Goal: Find contact information: Find contact information

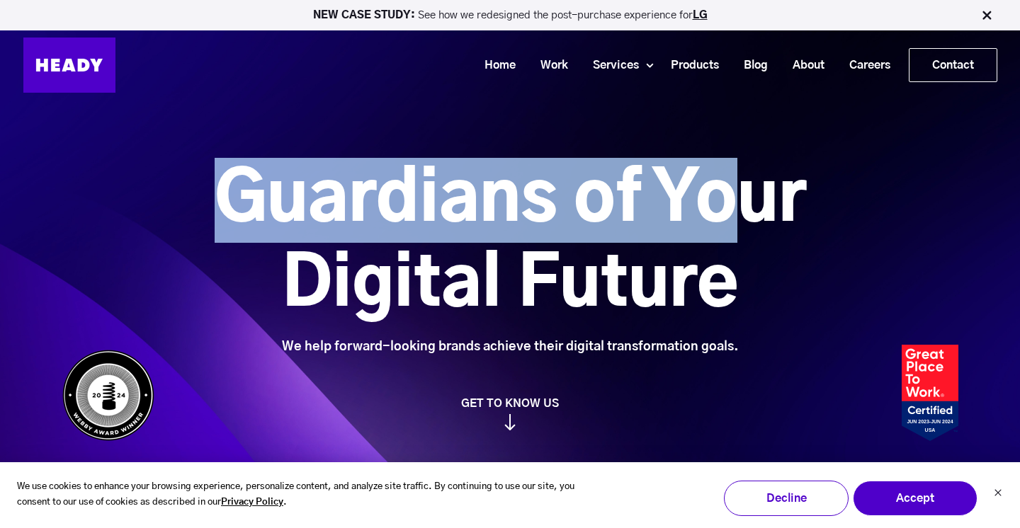
drag, startPoint x: 221, startPoint y: 195, endPoint x: 727, endPoint y: 208, distance: 506.4
click at [727, 208] on h1 "Guardians of Your Digital Future" at bounding box center [510, 243] width 750 height 170
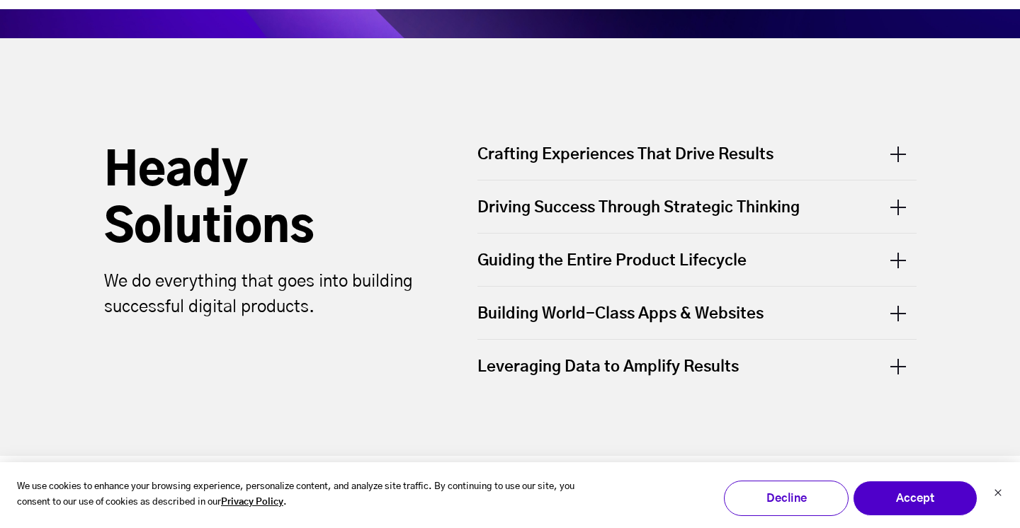
scroll to position [442, 0]
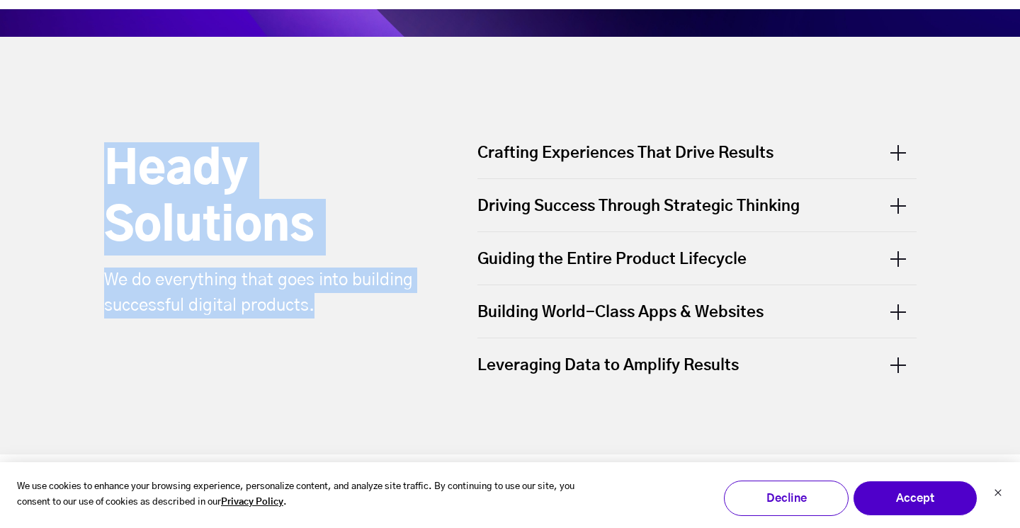
drag, startPoint x: 107, startPoint y: 171, endPoint x: 335, endPoint y: 309, distance: 266.2
click at [335, 309] on div "Heady Solutions We do everything that goes into building successful digital pro…" at bounding box center [269, 266] width 359 height 277
click at [306, 298] on p "We do everything that goes into building successful digital products." at bounding box center [263, 293] width 319 height 51
drag, startPoint x: 315, startPoint y: 307, endPoint x: 103, endPoint y: 159, distance: 258.3
click at [103, 159] on div "Heady Solutions We do everything that goes into building successful digital pro…" at bounding box center [269, 266] width 359 height 277
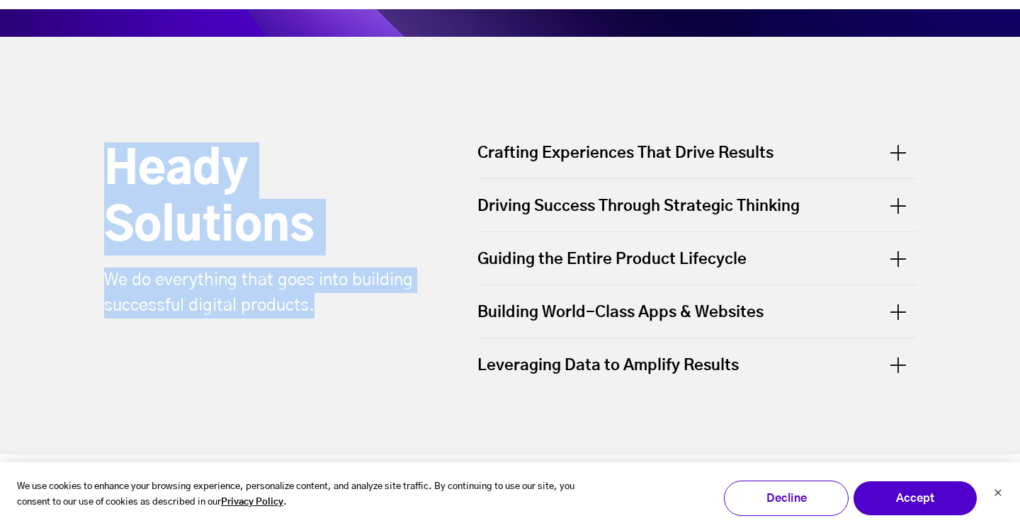
click at [104, 159] on h2 "Heady Solutions" at bounding box center [263, 198] width 319 height 113
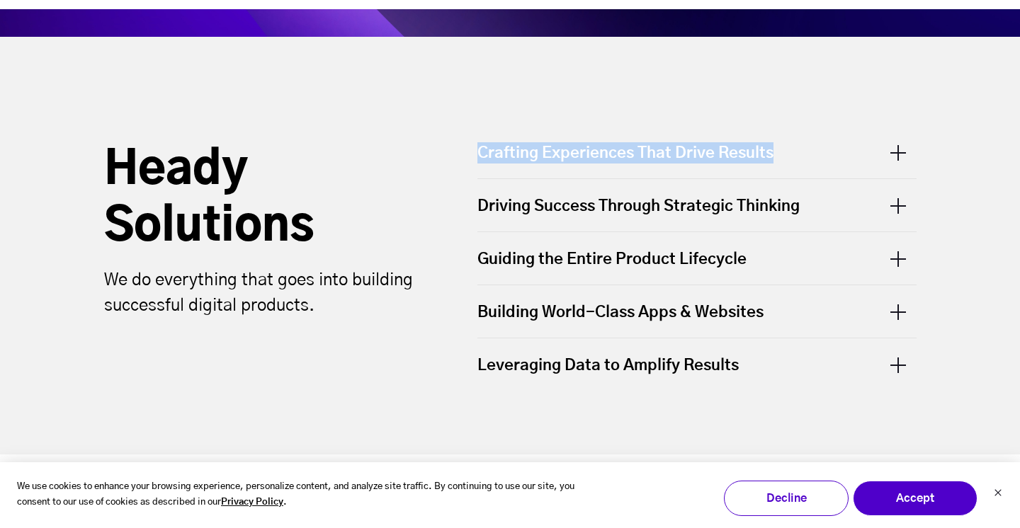
drag, startPoint x: 476, startPoint y: 153, endPoint x: 787, endPoint y: 149, distance: 310.1
click at [787, 149] on div "Crafting Experiences That Drive Results" at bounding box center [696, 160] width 439 height 36
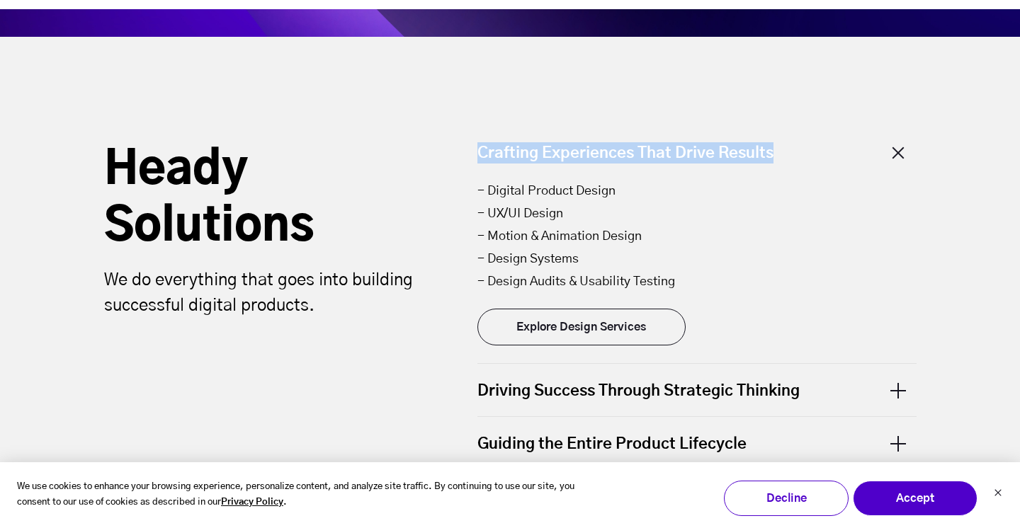
click at [728, 54] on div "Heady Solutions We do everything that goes into building successful digital pro…" at bounding box center [510, 338] width 869 height 603
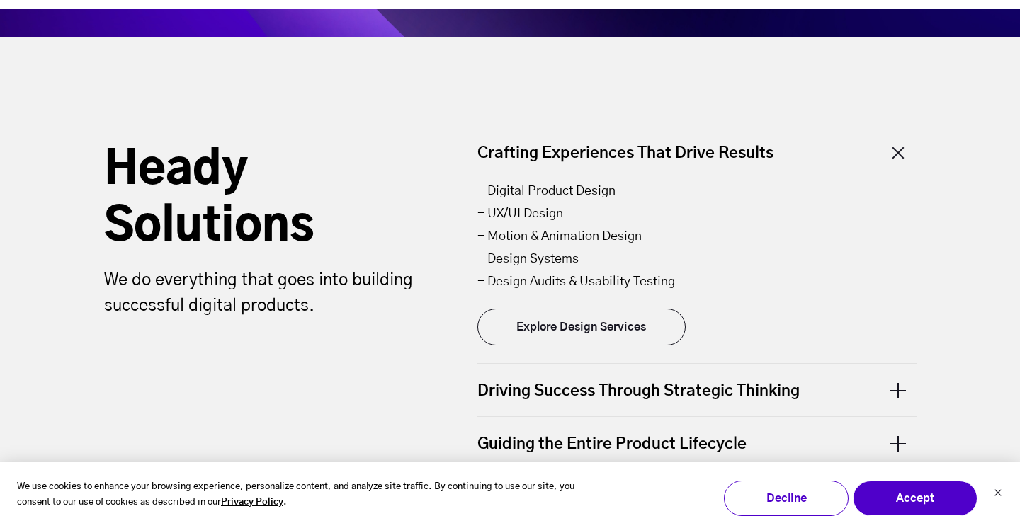
click at [892, 142] on div "Crafting Experiences That Drive Results" at bounding box center [696, 160] width 439 height 36
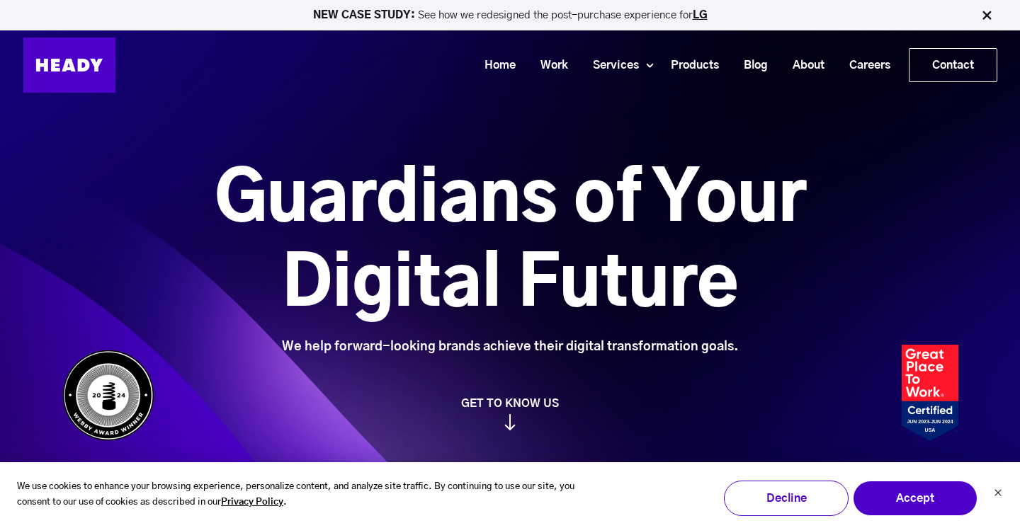
scroll to position [0, 0]
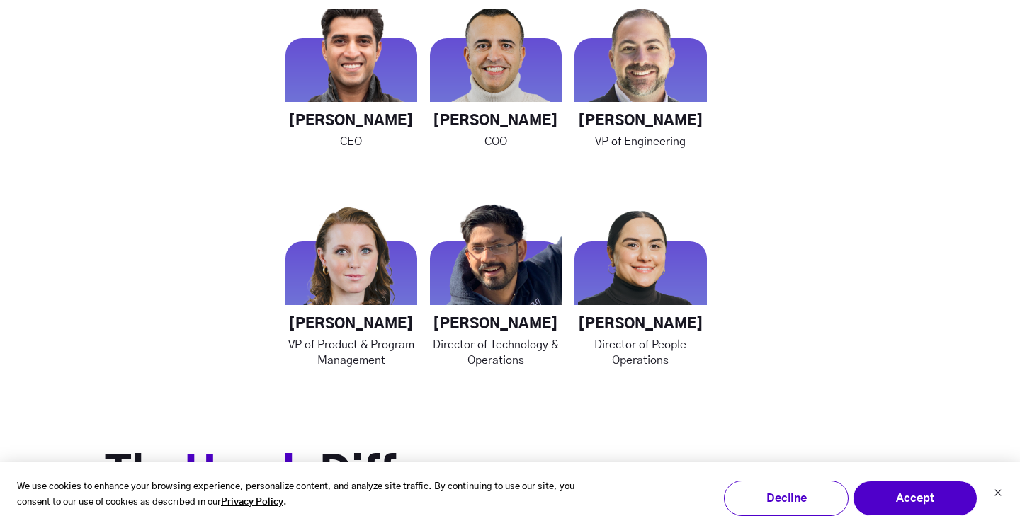
scroll to position [2158, 0]
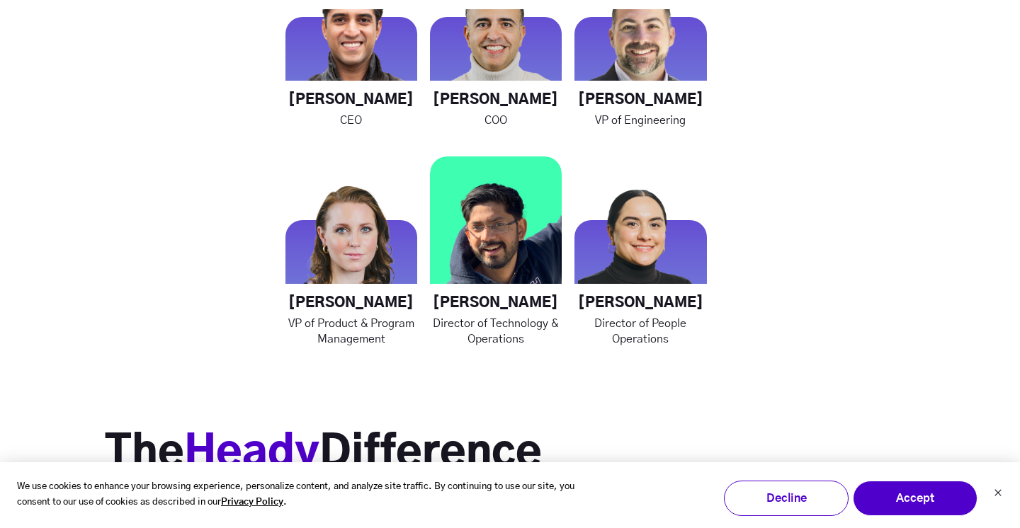
drag, startPoint x: 453, startPoint y: 300, endPoint x: 555, endPoint y: 300, distance: 102.0
click at [555, 300] on h4 "Nikhil Trivedi" at bounding box center [496, 304] width 132 height 18
click at [510, 302] on h4 "Nikhil Trivedi" at bounding box center [496, 304] width 132 height 18
drag, startPoint x: 537, startPoint y: 304, endPoint x: 445, endPoint y: 301, distance: 92.8
click at [445, 301] on h4 "Nikhil Trivedi" at bounding box center [496, 304] width 132 height 18
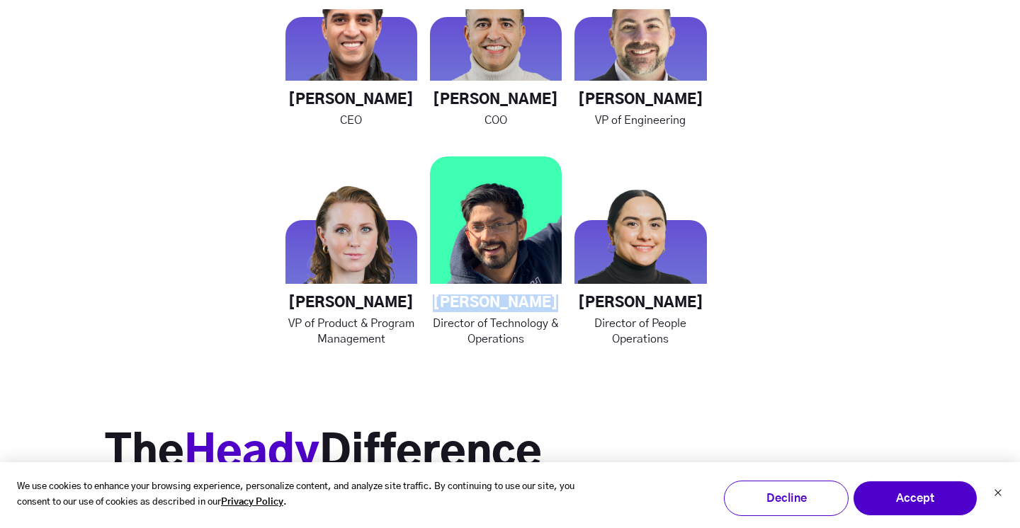
click at [445, 301] on h4 "Nikhil Trivedi" at bounding box center [496, 304] width 132 height 18
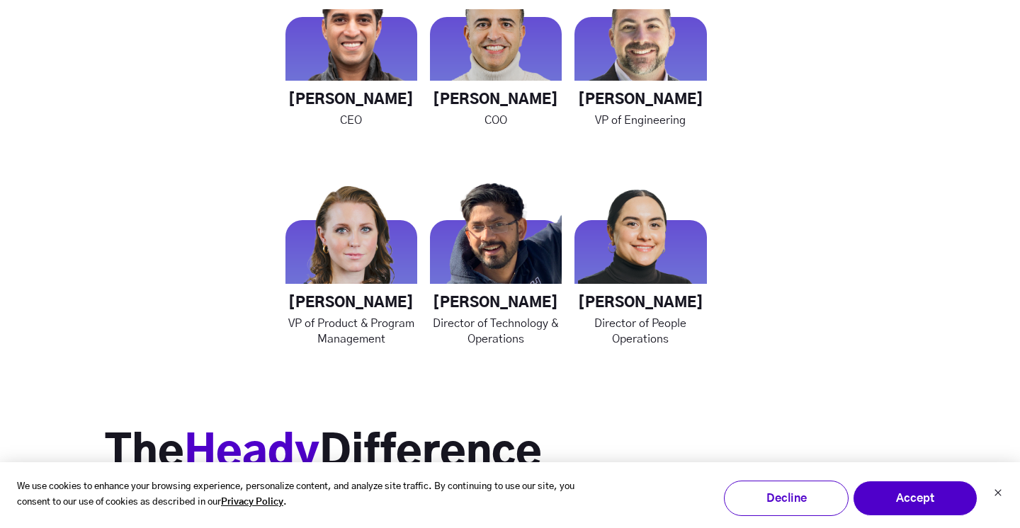
drag, startPoint x: 450, startPoint y: 300, endPoint x: 564, endPoint y: 300, distance: 114.7
click at [564, 300] on div "Rahul Khosla CEO George Sanchez COO Chris Galatioto VP of Engineering Katarina …" at bounding box center [495, 150] width 421 height 394
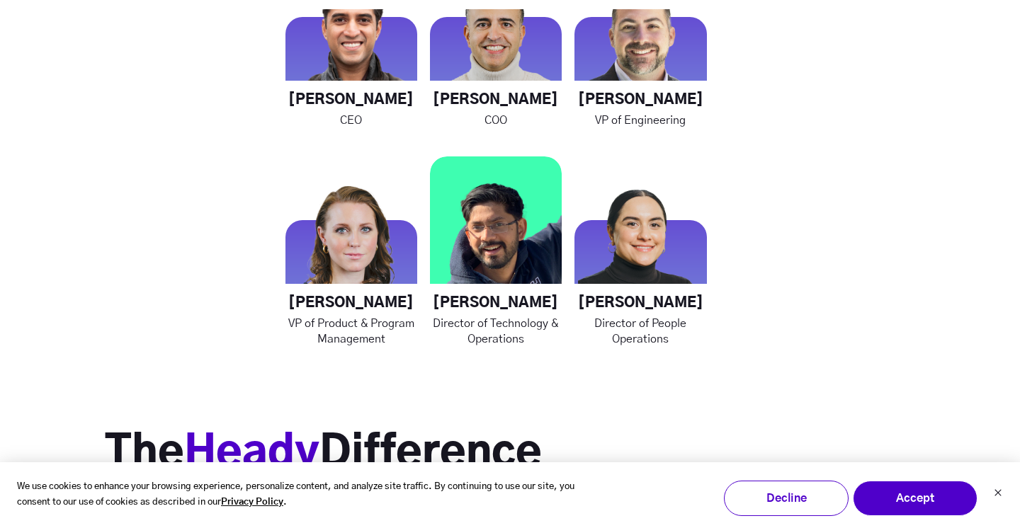
click at [530, 301] on h4 "Nikhil Trivedi" at bounding box center [496, 304] width 132 height 18
drag, startPoint x: 549, startPoint y: 301, endPoint x: 446, endPoint y: 299, distance: 102.7
click at [445, 300] on h4 "Nikhil Trivedi" at bounding box center [496, 304] width 132 height 18
click at [457, 303] on h4 "Nikhil Trivedi" at bounding box center [496, 304] width 132 height 18
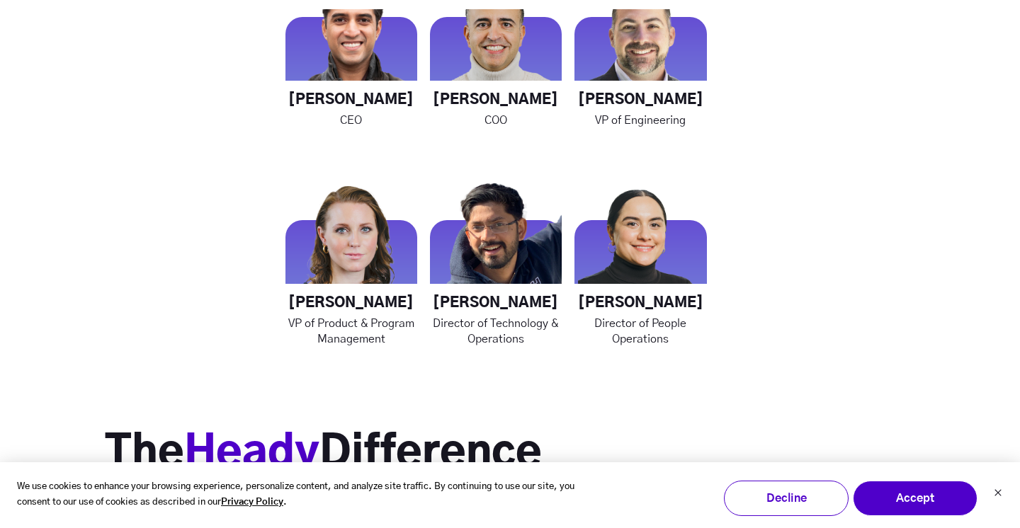
drag, startPoint x: 450, startPoint y: 302, endPoint x: 565, endPoint y: 302, distance: 115.4
click at [565, 302] on div "Rahul Khosla CEO George Sanchez COO Chris Galatioto VP of Engineering Katarina …" at bounding box center [495, 150] width 421 height 394
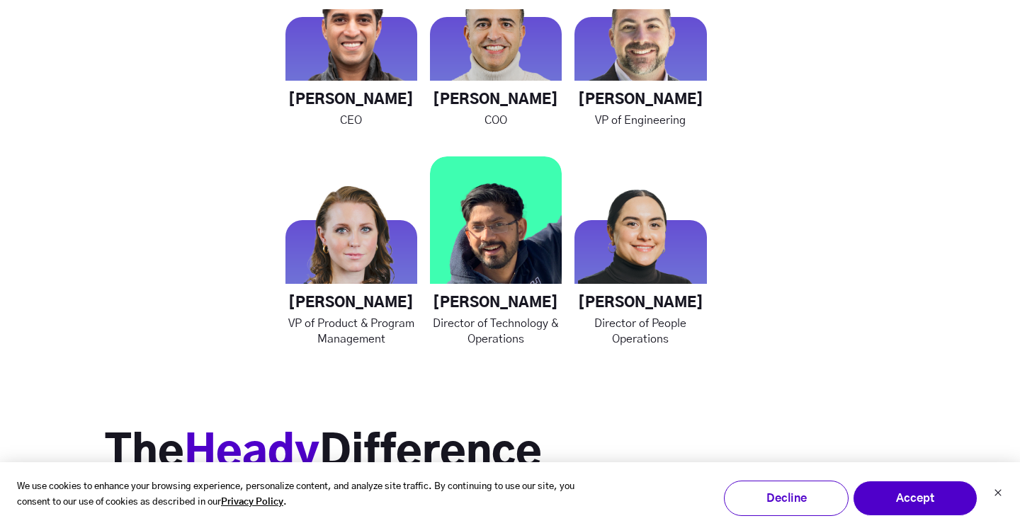
click at [523, 301] on h4 "Nikhil Trivedi" at bounding box center [496, 304] width 132 height 18
click at [466, 301] on h4 "Nikhil Trivedi" at bounding box center [496, 304] width 132 height 18
drag, startPoint x: 457, startPoint y: 299, endPoint x: 545, endPoint y: 294, distance: 87.9
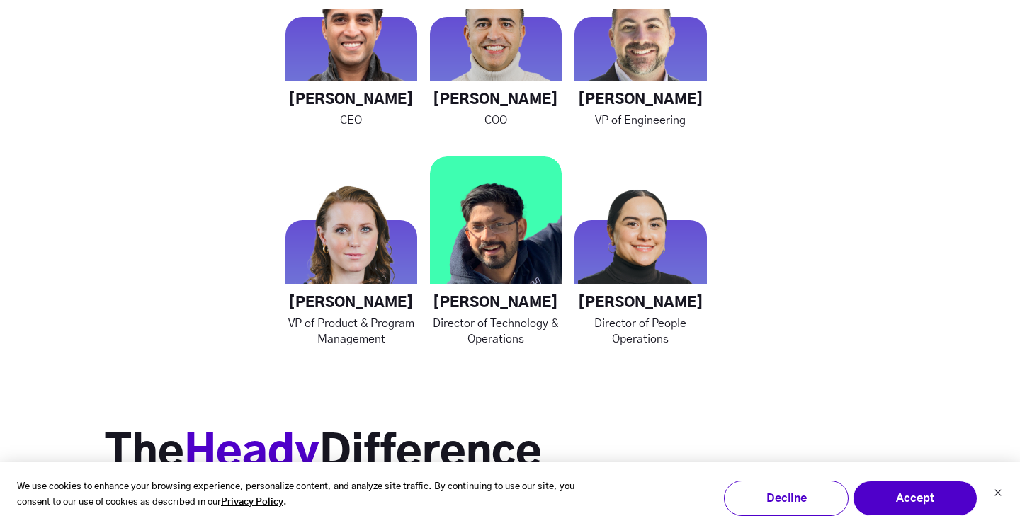
click at [545, 295] on h4 "Nikhil Trivedi" at bounding box center [496, 304] width 132 height 18
click at [500, 300] on h4 "Nikhil Trivedi" at bounding box center [496, 304] width 132 height 18
drag, startPoint x: 454, startPoint y: 299, endPoint x: 546, endPoint y: 299, distance: 92.0
click at [544, 299] on h4 "Nikhil Trivedi" at bounding box center [496, 304] width 132 height 18
click at [474, 309] on h4 "Nikhil Trivedi" at bounding box center [496, 304] width 132 height 18
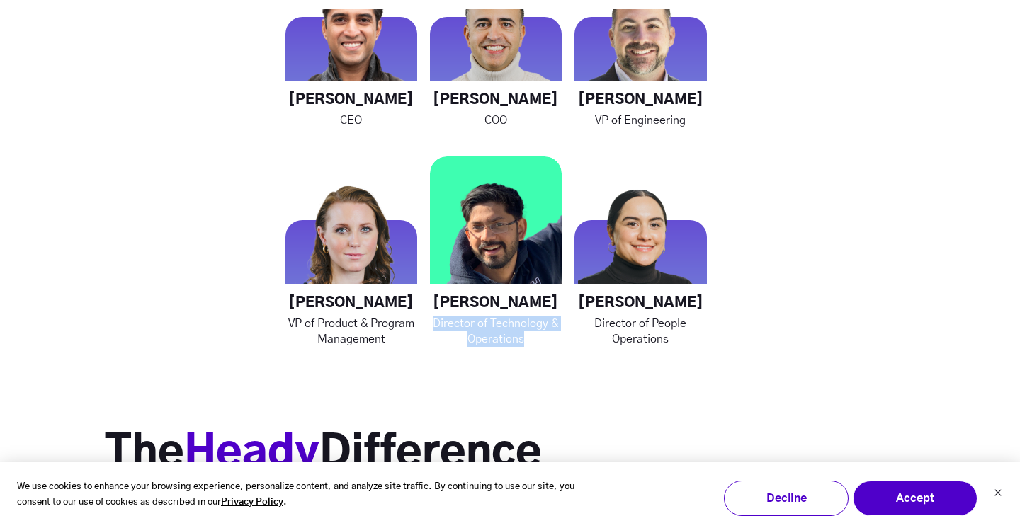
drag, startPoint x: 438, startPoint y: 321, endPoint x: 547, endPoint y: 338, distance: 110.2
click at [547, 338] on p "Director of Technology & Operations" at bounding box center [496, 331] width 132 height 31
click at [465, 302] on h4 "Nikhil Trivedi" at bounding box center [496, 304] width 132 height 18
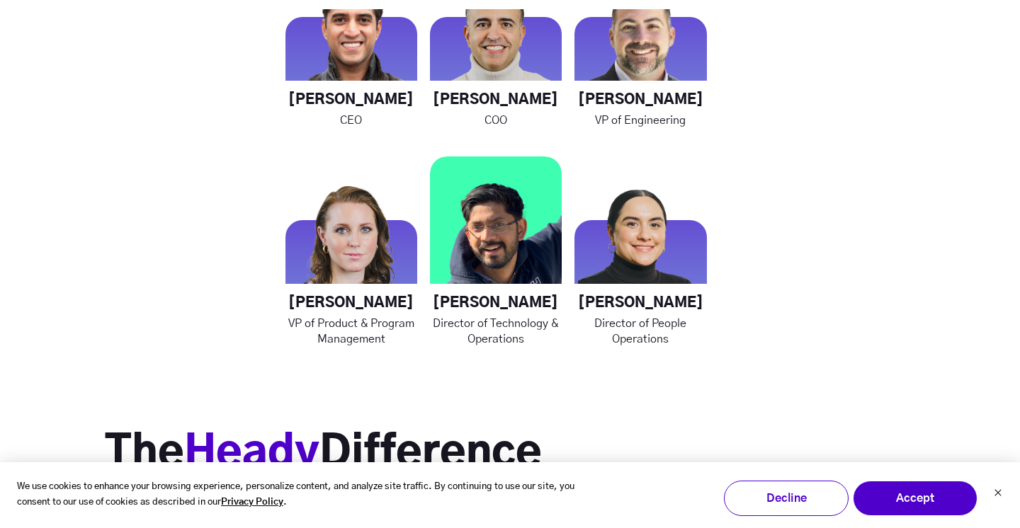
click at [518, 302] on h4 "Nikhil Trivedi" at bounding box center [496, 304] width 132 height 18
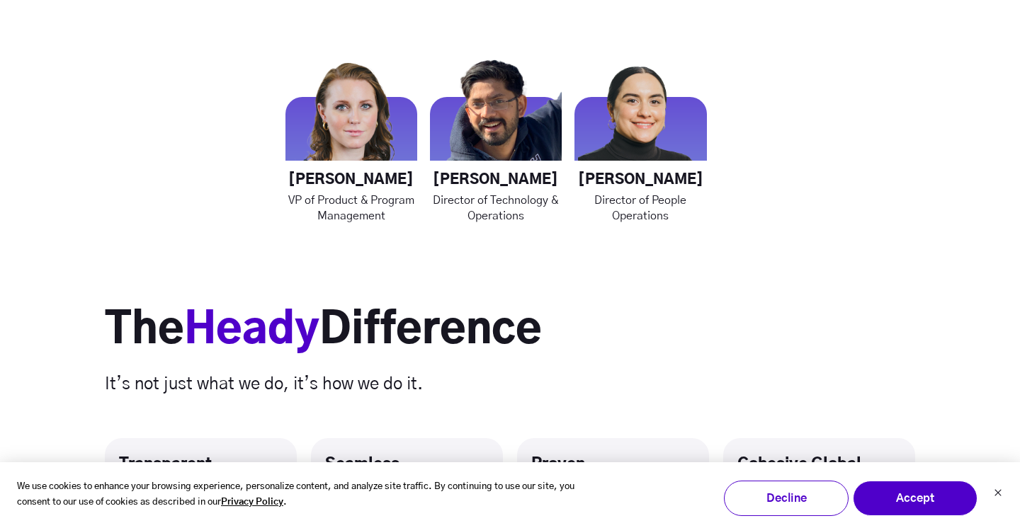
scroll to position [2237, 0]
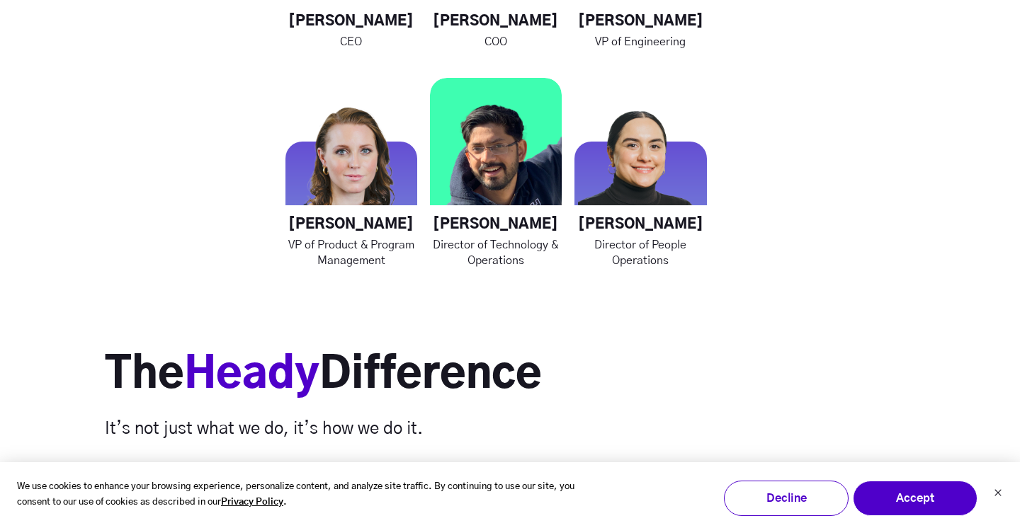
click at [459, 222] on h4 "Nikhil Trivedi" at bounding box center [496, 225] width 132 height 18
drag, startPoint x: 451, startPoint y: 222, endPoint x: 531, endPoint y: 256, distance: 86.9
click at [531, 256] on div "Nikhil Trivedi Director of Technology & Operations" at bounding box center [496, 173] width 132 height 190
copy div "Nikhil Trivedi Director of Technology & Operations"
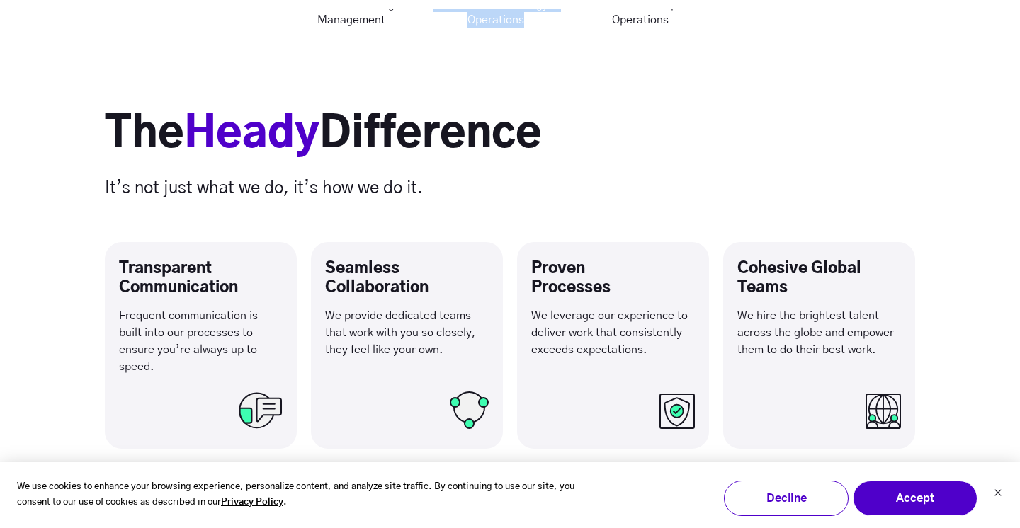
scroll to position [2478, 0]
drag, startPoint x: 110, startPoint y: 132, endPoint x: 401, endPoint y: 157, distance: 292.8
click at [401, 157] on h2 "The Heady Difference" at bounding box center [510, 134] width 810 height 53
click at [398, 190] on h6 "It’s not just what we do, it’s how we do it." at bounding box center [510, 187] width 810 height 25
drag, startPoint x: 426, startPoint y: 190, endPoint x: 103, endPoint y: 113, distance: 331.8
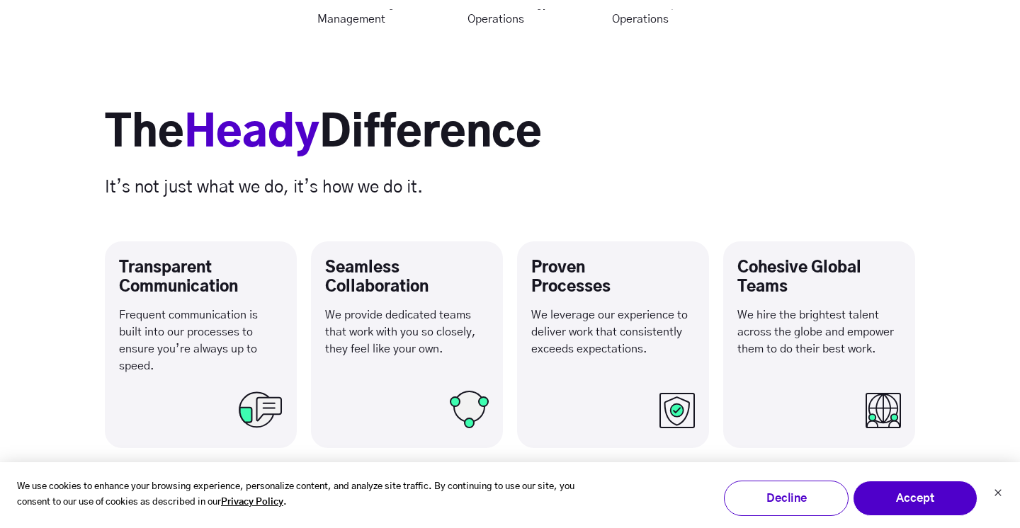
click at [103, 113] on div "The Heady Difference It’s not just what we do, it’s how we do it. Transparent C…" at bounding box center [510, 409] width 1020 height 764
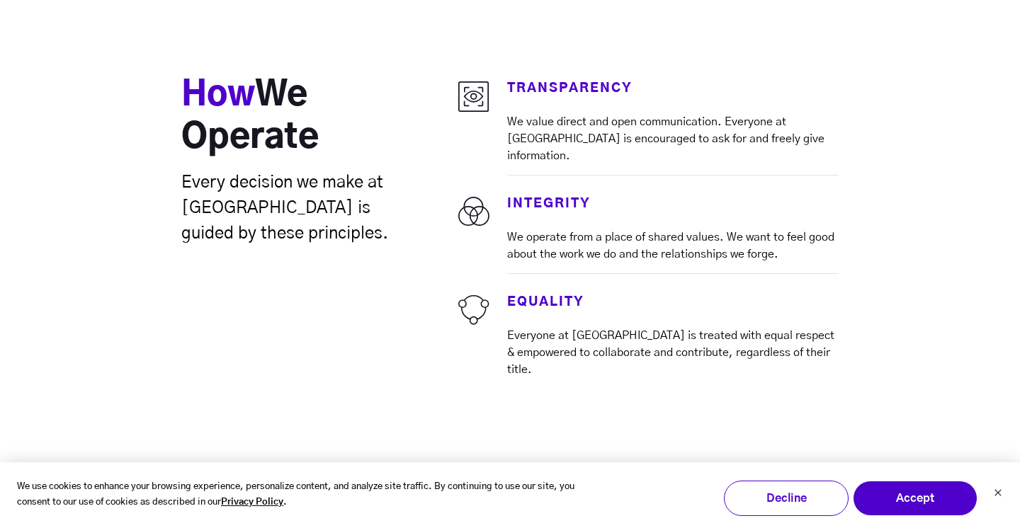
scroll to position [3655, 0]
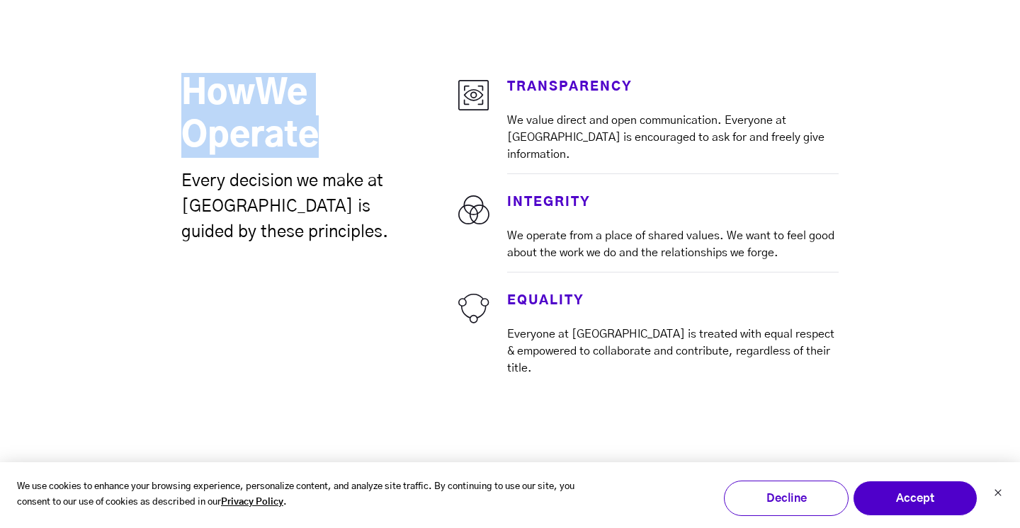
drag, startPoint x: 185, startPoint y: 67, endPoint x: 312, endPoint y: 107, distance: 133.0
click at [312, 107] on h3 "How We Operate" at bounding box center [299, 115] width 236 height 85
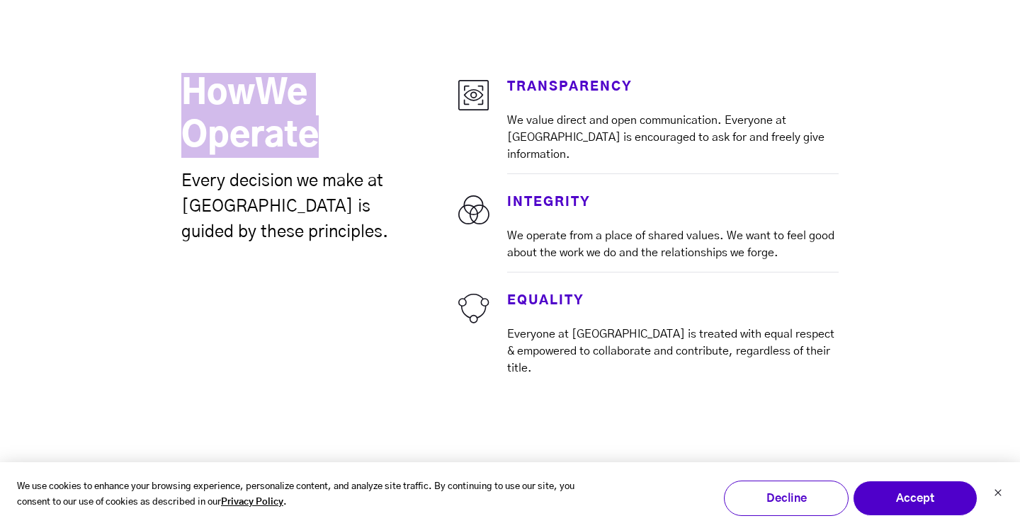
click at [203, 24] on div "How We Operate Every decision we make at Heady is guided by these principles. T…" at bounding box center [510, 212] width 1020 height 421
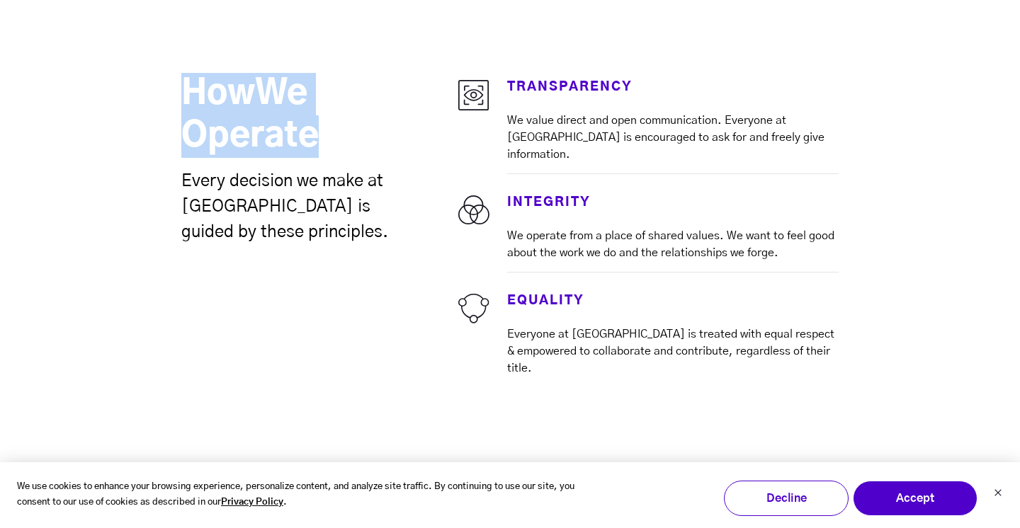
click at [193, 77] on span "How" at bounding box center [218, 94] width 74 height 34
drag, startPoint x: 184, startPoint y: 63, endPoint x: 310, endPoint y: 111, distance: 134.9
click at [310, 111] on h3 "How We Operate" at bounding box center [299, 115] width 236 height 85
drag, startPoint x: 319, startPoint y: 111, endPoint x: 157, endPoint y: 54, distance: 172.0
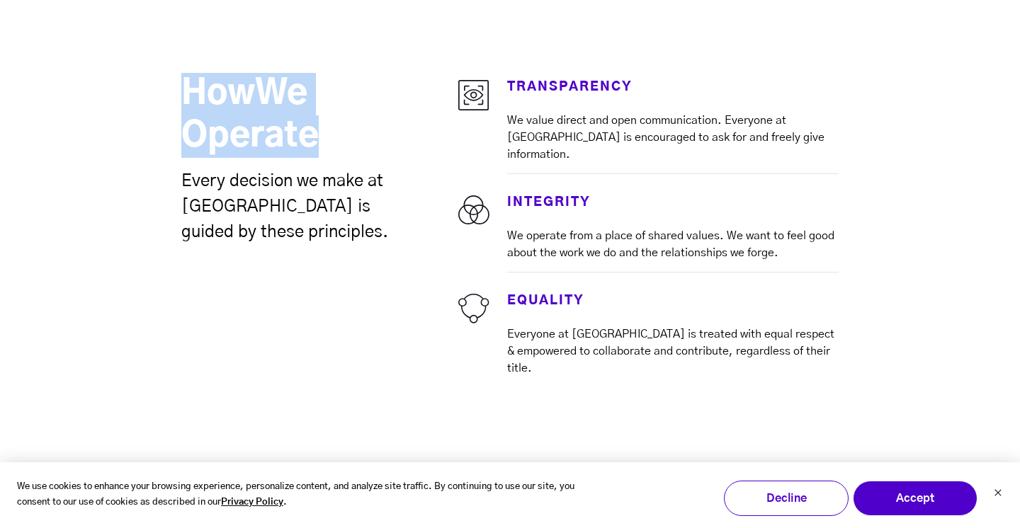
click at [157, 54] on div "How We Operate Every decision we make at Heady is guided by these principles. T…" at bounding box center [510, 212] width 1020 height 421
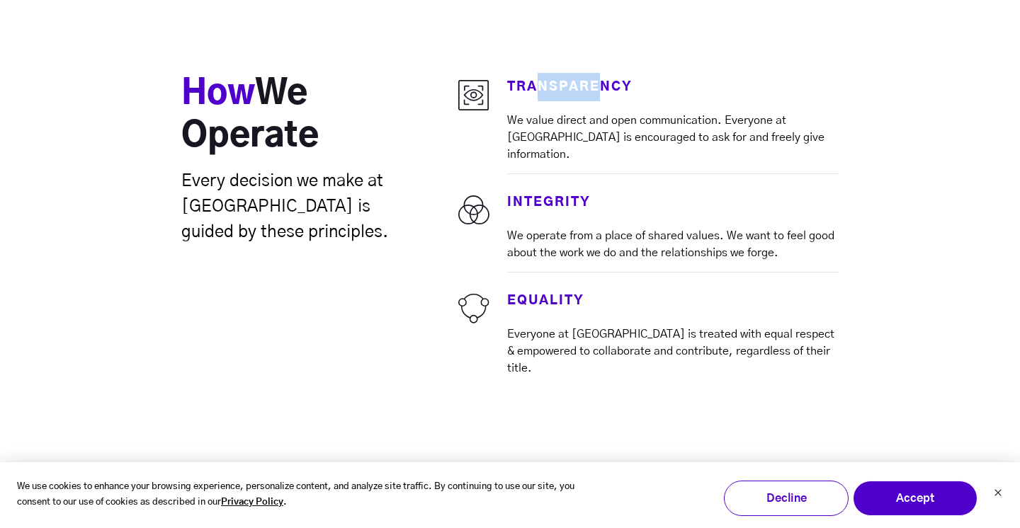
drag, startPoint x: 542, startPoint y: 58, endPoint x: 600, endPoint y: 58, distance: 57.3
click at [600, 73] on h3 "Transparency" at bounding box center [672, 87] width 331 height 28
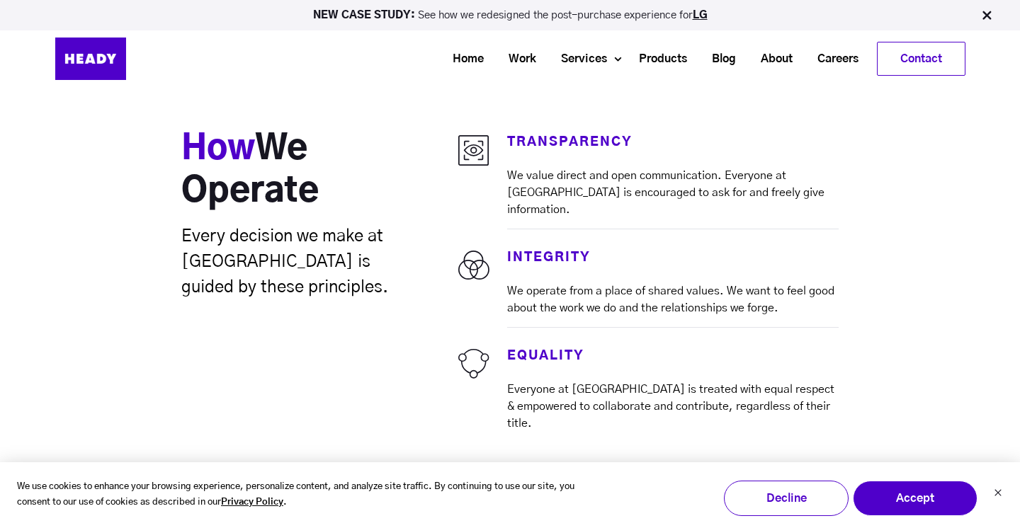
scroll to position [3596, 0]
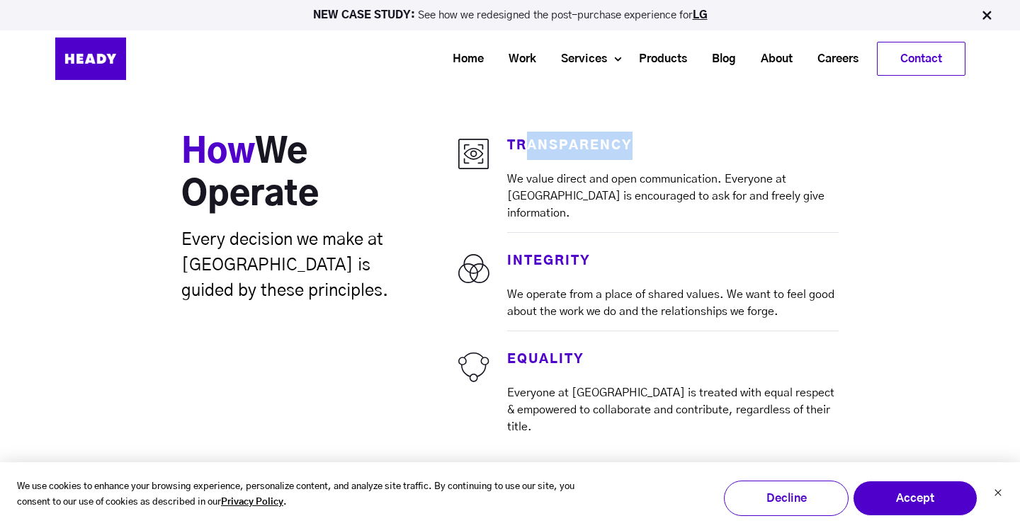
drag, startPoint x: 527, startPoint y: 117, endPoint x: 642, endPoint y: 117, distance: 114.7
click at [641, 132] on h3 "Transparency" at bounding box center [672, 146] width 331 height 28
drag, startPoint x: 518, startPoint y: 229, endPoint x: 576, endPoint y: 226, distance: 58.1
click at [576, 247] on h3 "INTEGRITY" at bounding box center [672, 261] width 331 height 28
click at [534, 346] on h3 "EQUALITY" at bounding box center [672, 360] width 331 height 28
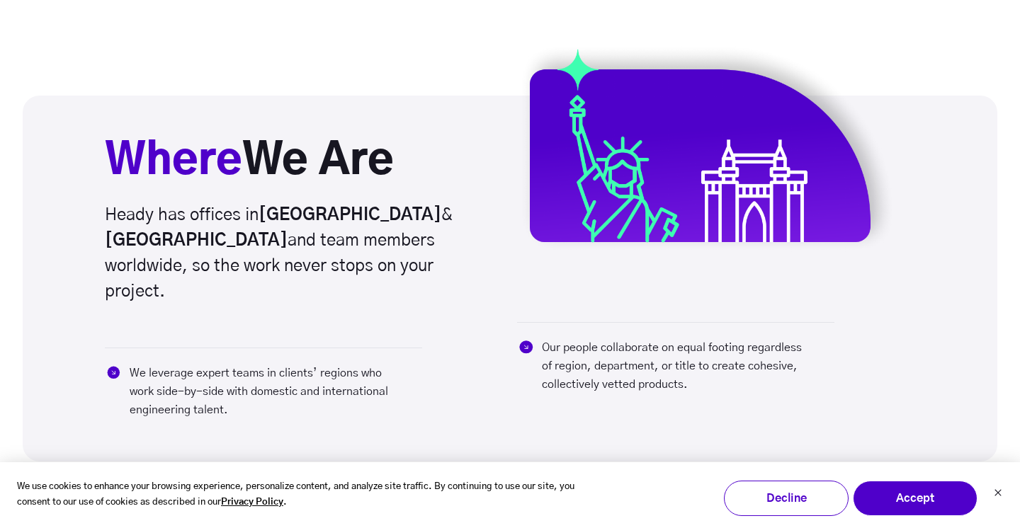
scroll to position [3208, 0]
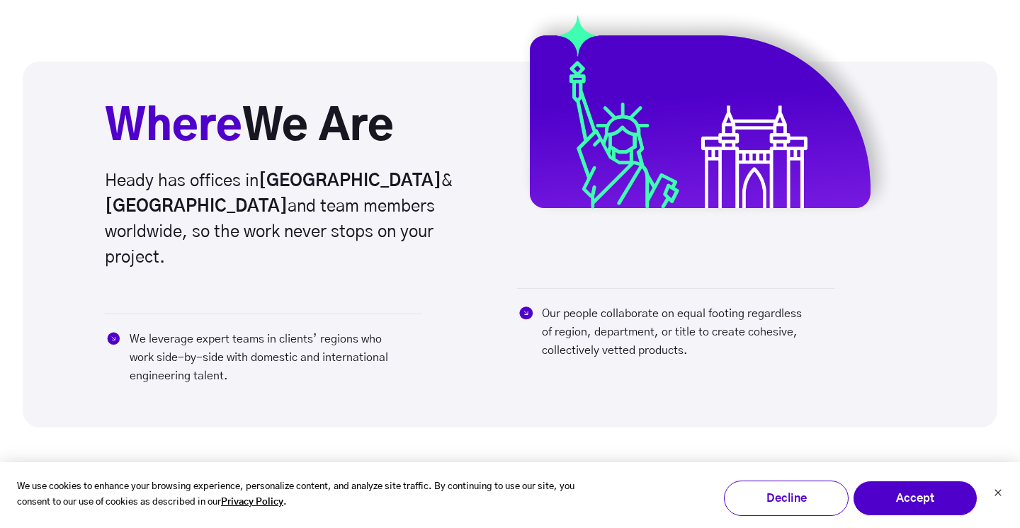
drag, startPoint x: 262, startPoint y: 176, endPoint x: 427, endPoint y: 173, distance: 165.0
click at [427, 173] on h6 "Heady has offices in Brooklyn & Mumbai and team members worldwide, so the work …" at bounding box center [295, 220] width 381 height 102
drag, startPoint x: 421, startPoint y: 176, endPoint x: 266, endPoint y: 177, distance: 155.8
click at [266, 178] on h6 "Heady has offices in Brooklyn & Mumbai and team members worldwide, so the work …" at bounding box center [295, 220] width 381 height 102
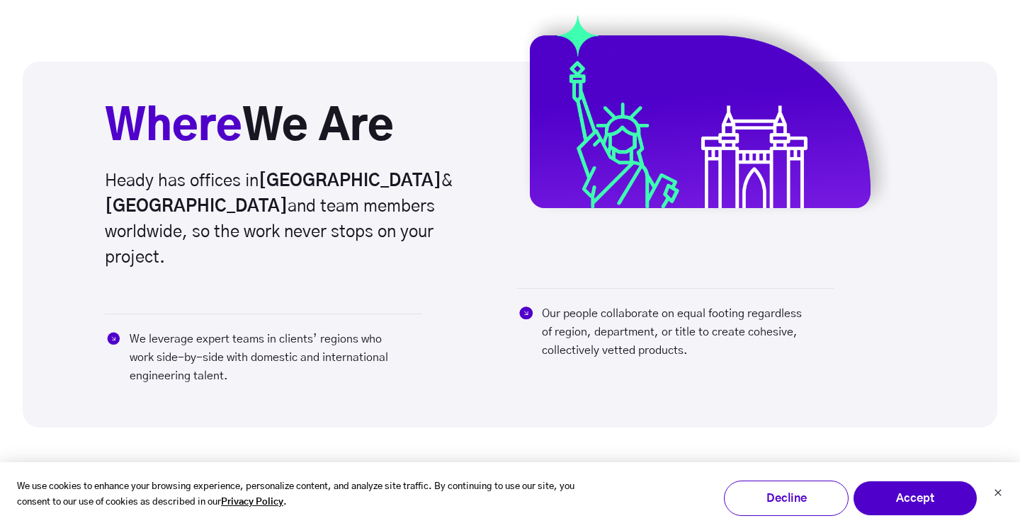
click at [266, 177] on strong "[GEOGRAPHIC_DATA]" at bounding box center [349, 181] width 183 height 17
click at [301, 183] on strong "[GEOGRAPHIC_DATA]" at bounding box center [349, 181] width 183 height 17
click at [287, 198] on strong "[GEOGRAPHIC_DATA]" at bounding box center [196, 206] width 183 height 17
drag, startPoint x: 234, startPoint y: 220, endPoint x: 321, endPoint y: 219, distance: 87.1
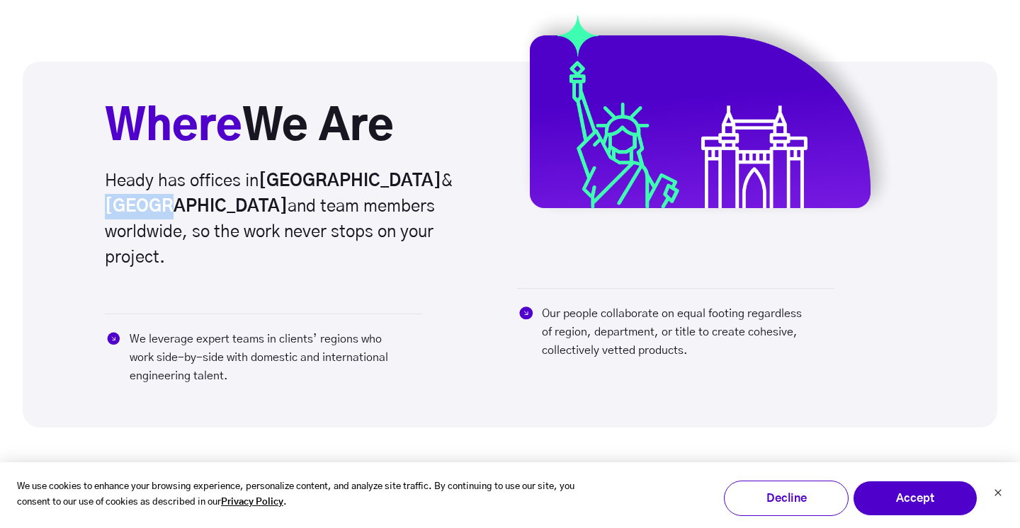
click at [321, 220] on h6 "Heady has offices in Brooklyn & Mumbai and team members worldwide, so the work …" at bounding box center [295, 220] width 381 height 102
click at [329, 202] on h6 "Heady has offices in Brooklyn & Mumbai and team members worldwide, so the work …" at bounding box center [295, 220] width 381 height 102
drag, startPoint x: 130, startPoint y: 211, endPoint x: 287, endPoint y: 201, distance: 156.8
click at [287, 201] on h6 "Heady has offices in Brooklyn & Mumbai and team members worldwide, so the work …" at bounding box center [295, 220] width 381 height 102
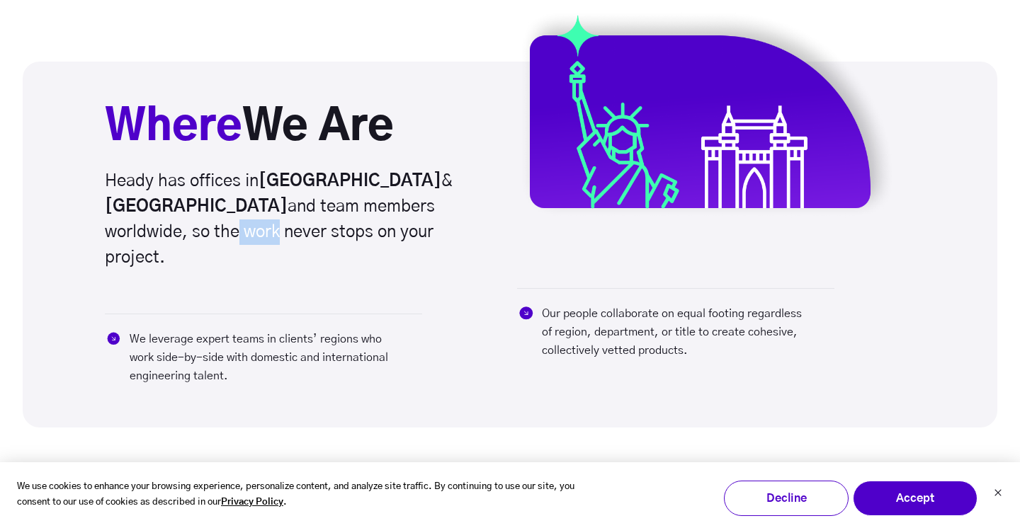
drag, startPoint x: 347, startPoint y: 211, endPoint x: 414, endPoint y: 213, distance: 67.3
click at [413, 211] on h6 "Heady has offices in Brooklyn & Mumbai and team members worldwide, so the work …" at bounding box center [295, 220] width 381 height 102
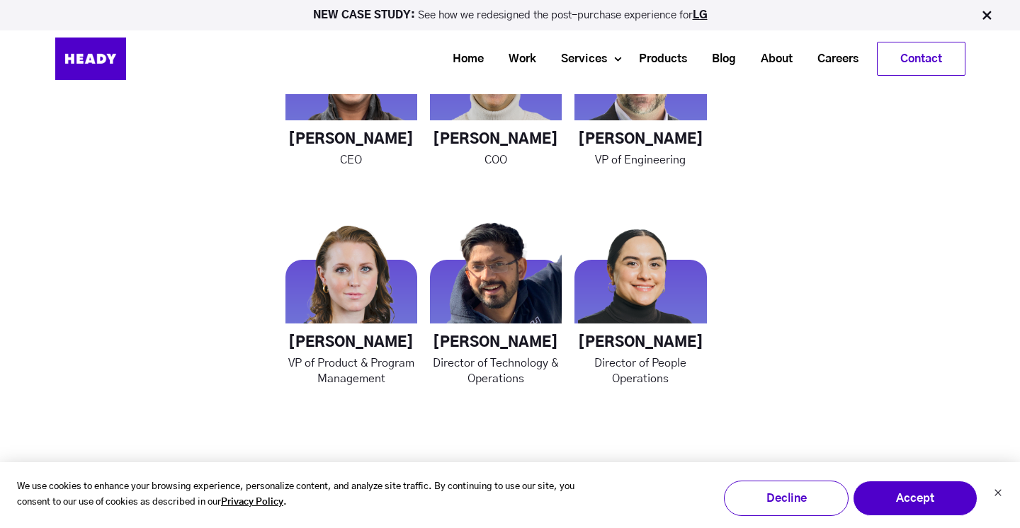
scroll to position [2120, 0]
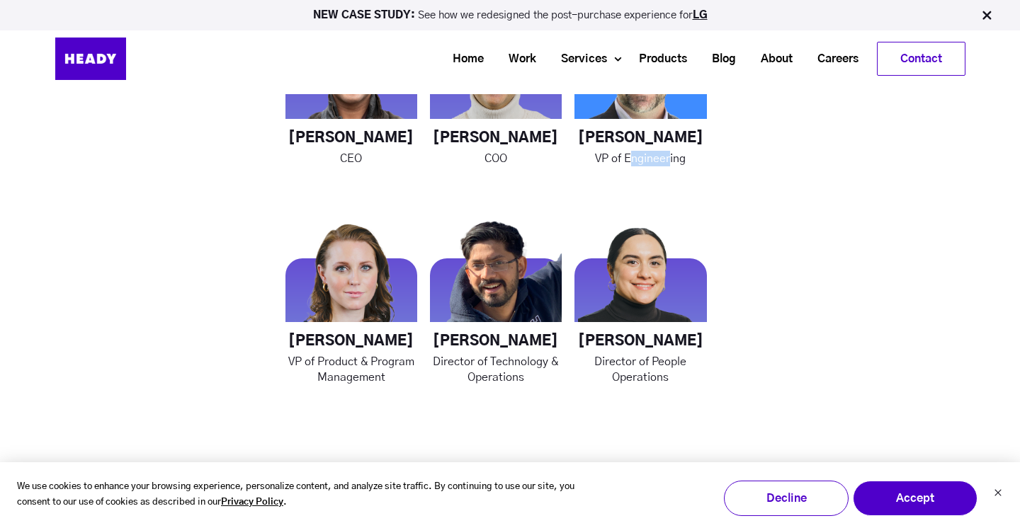
drag, startPoint x: 632, startPoint y: 160, endPoint x: 668, endPoint y: 159, distance: 36.8
click at [669, 159] on p "VP of Engineering" at bounding box center [640, 159] width 132 height 16
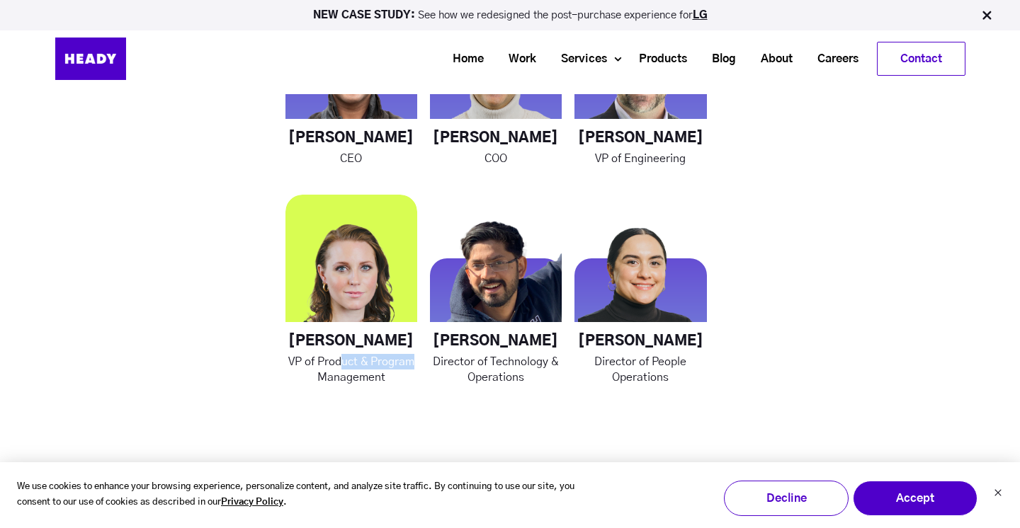
drag, startPoint x: 343, startPoint y: 360, endPoint x: 413, endPoint y: 360, distance: 70.1
click at [412, 360] on p "VP of Product & Program Management" at bounding box center [351, 369] width 132 height 31
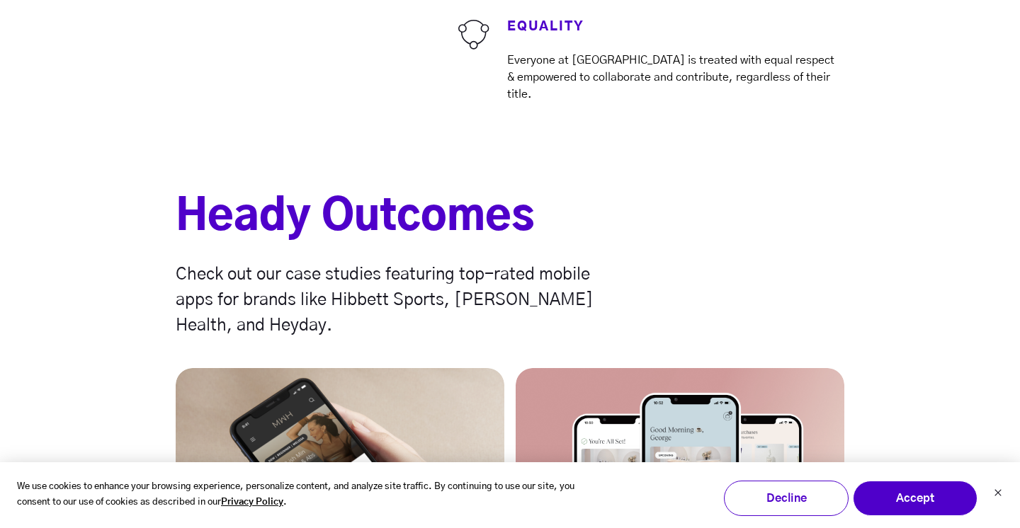
scroll to position [3929, 0]
